Goal: Navigation & Orientation: Find specific page/section

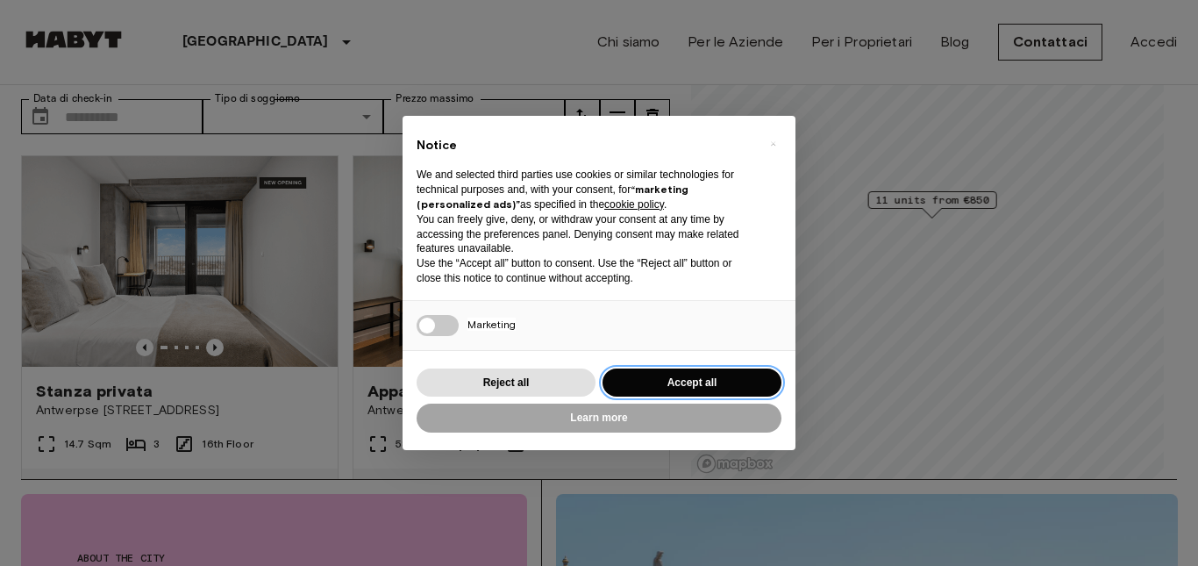
click at [662, 391] on button "Accept all" at bounding box center [691, 382] width 179 height 29
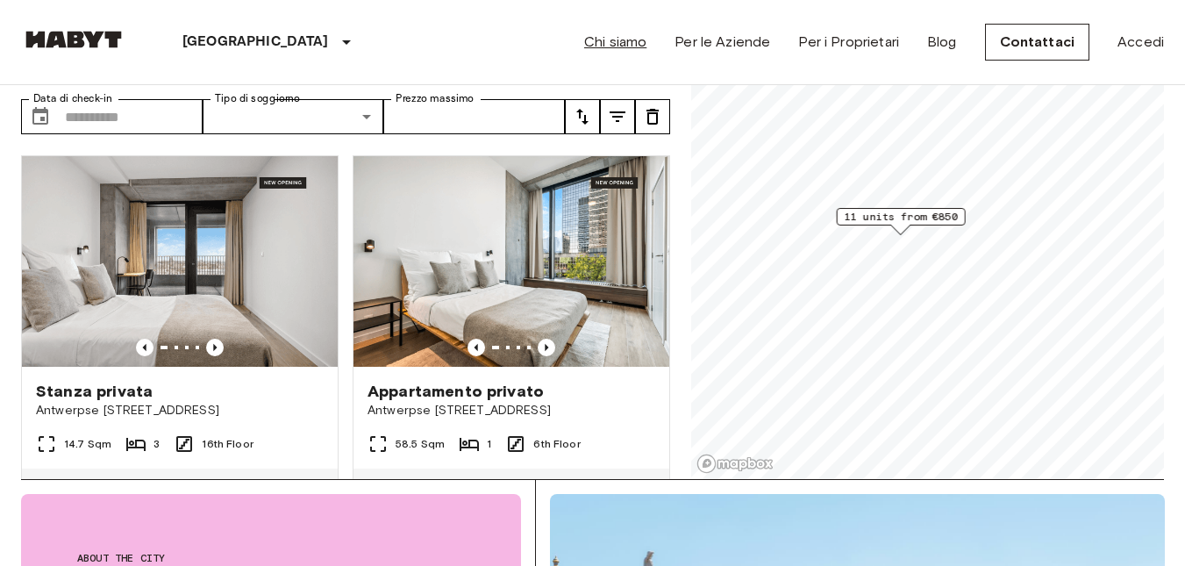
click at [631, 36] on link "Chi siamo" at bounding box center [615, 42] width 62 height 21
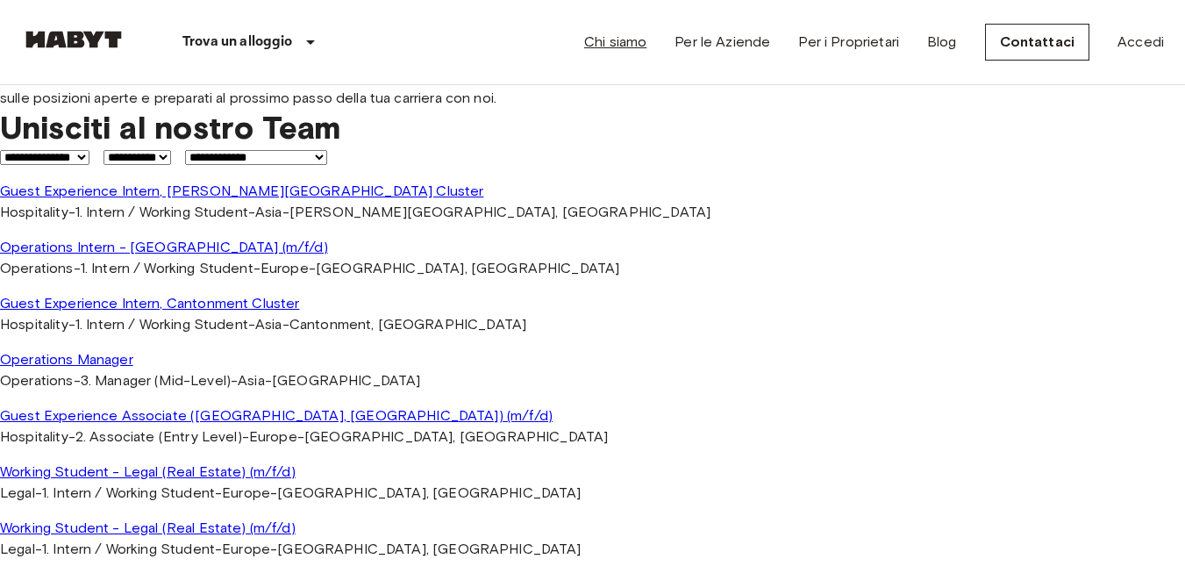
scroll to position [1052, 0]
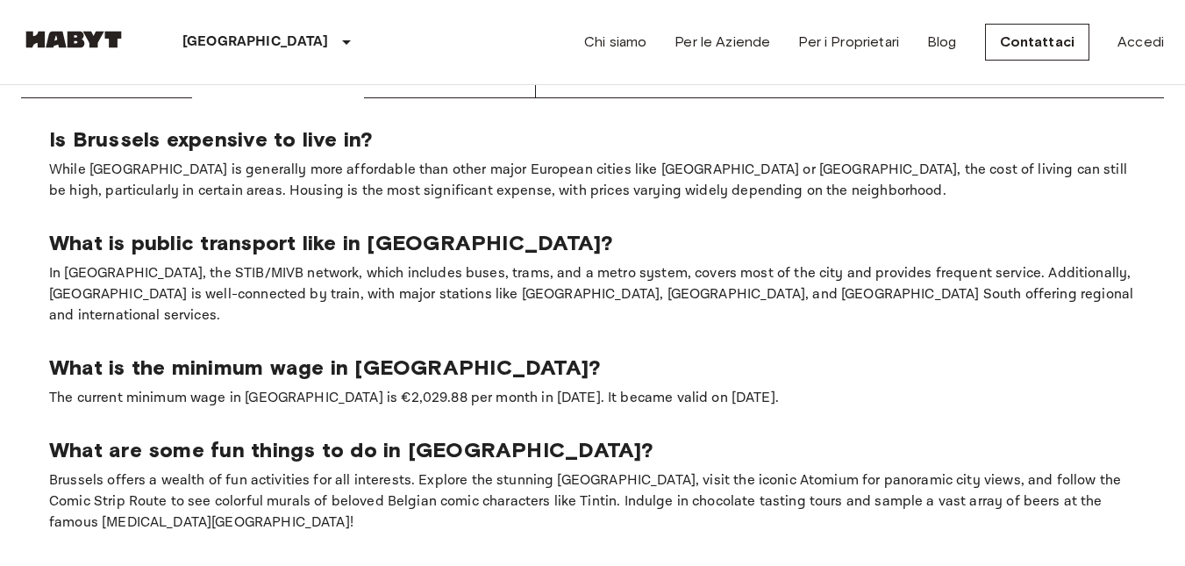
scroll to position [88, 0]
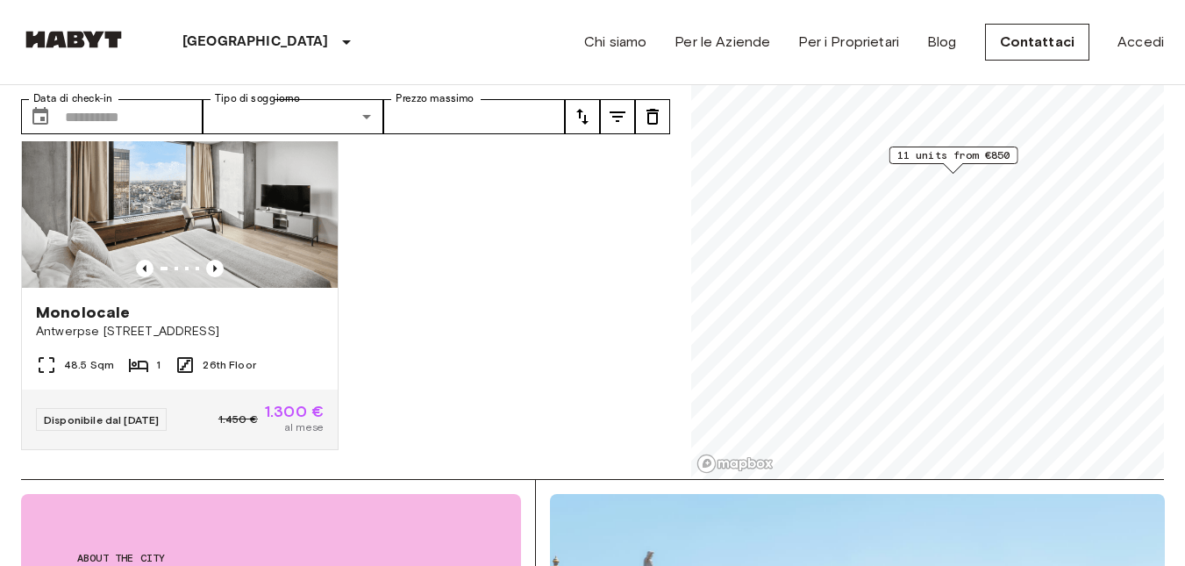
scroll to position [2059, 0]
